Goal: Book appointment/travel/reservation

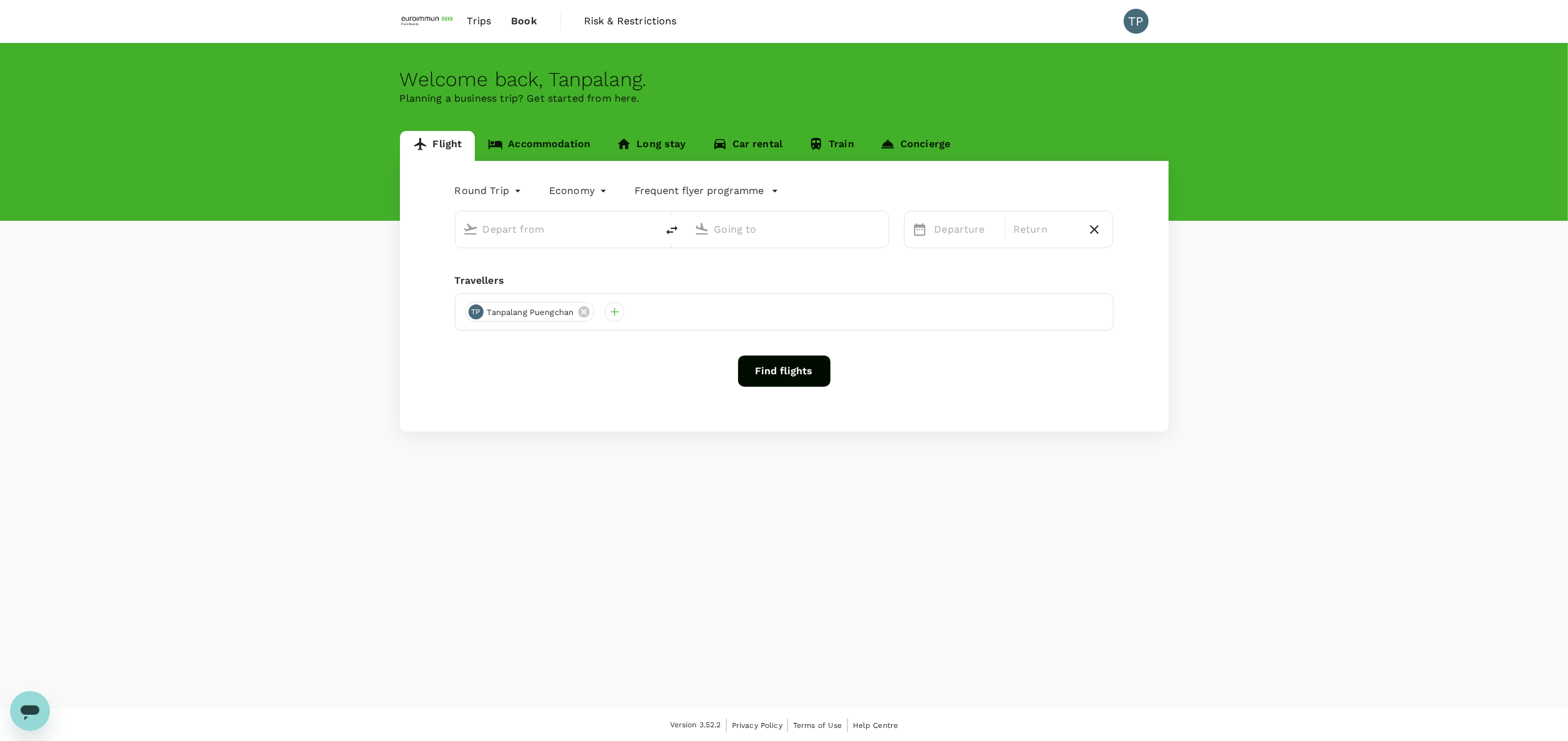
type input "Suvarnabhumi Intl (BKK)"
type input "[GEOGRAPHIC_DATA], [GEOGRAPHIC_DATA] (any)"
type input "Suvarnabhumi Intl (BKK)"
type input "[GEOGRAPHIC_DATA], [GEOGRAPHIC_DATA] (any)"
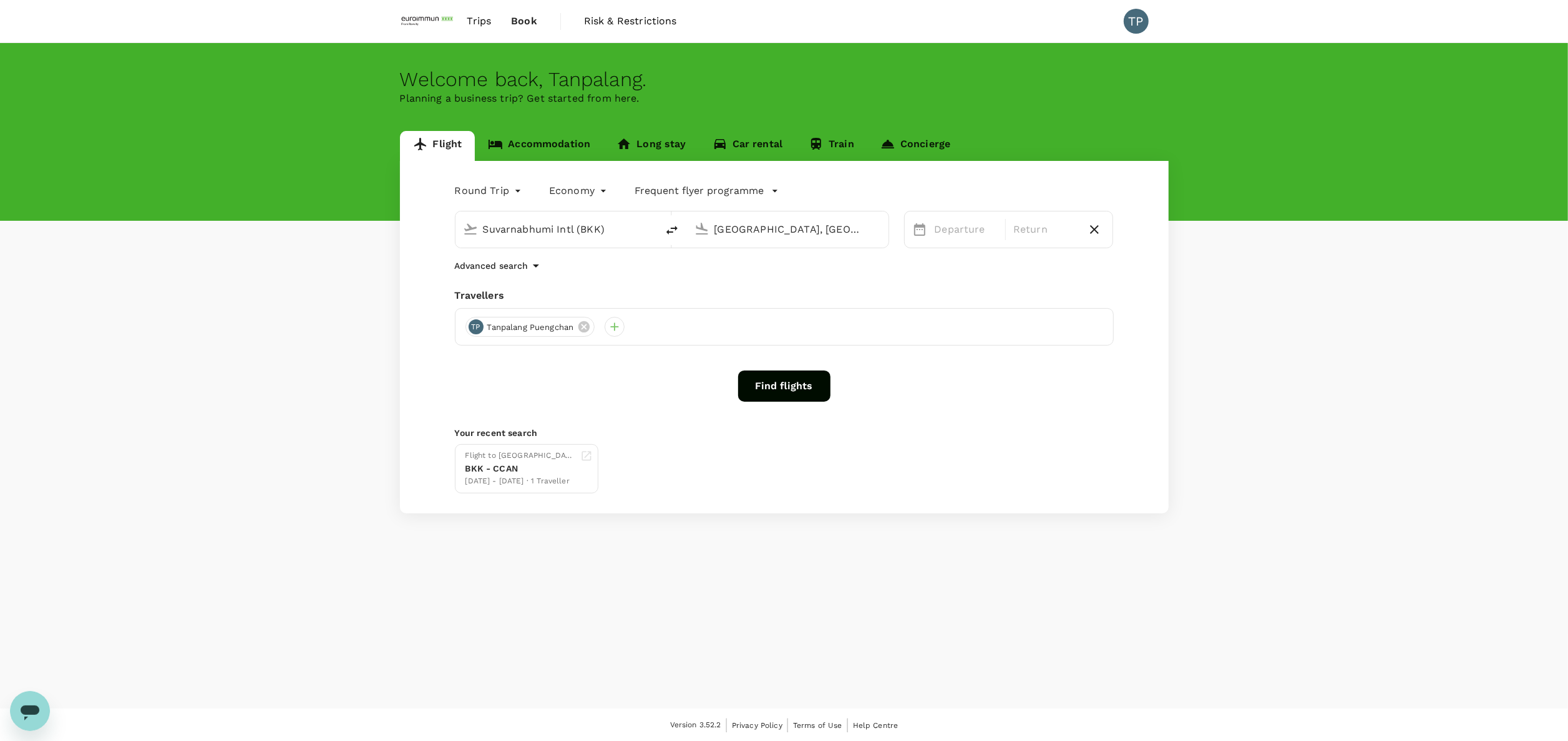
click at [525, 22] on span "Book" at bounding box center [525, 22] width 26 height 15
click at [477, 23] on span "Trips" at bounding box center [479, 22] width 24 height 15
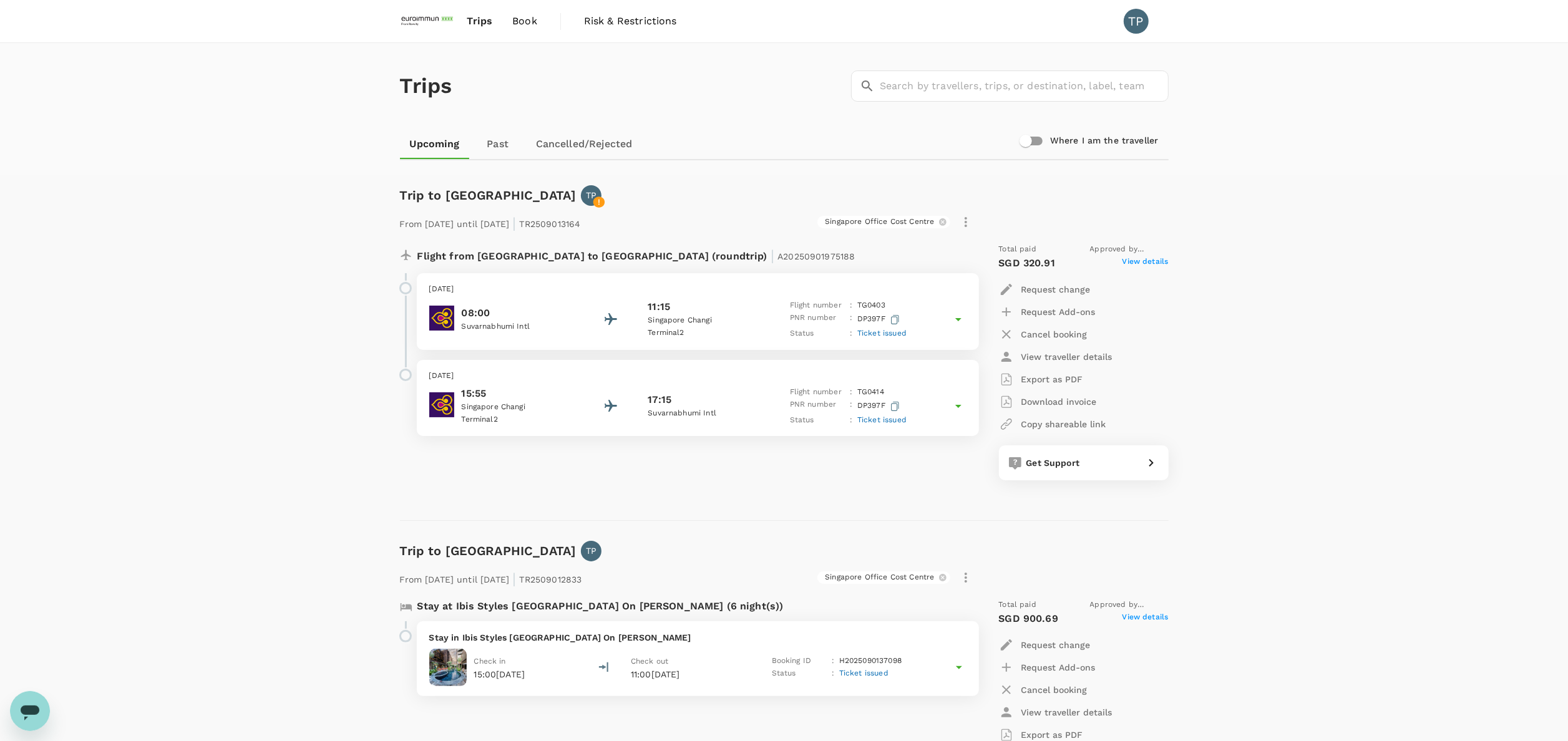
click at [960, 408] on icon at bounding box center [958, 407] width 15 height 15
